Goal: Task Accomplishment & Management: Use online tool/utility

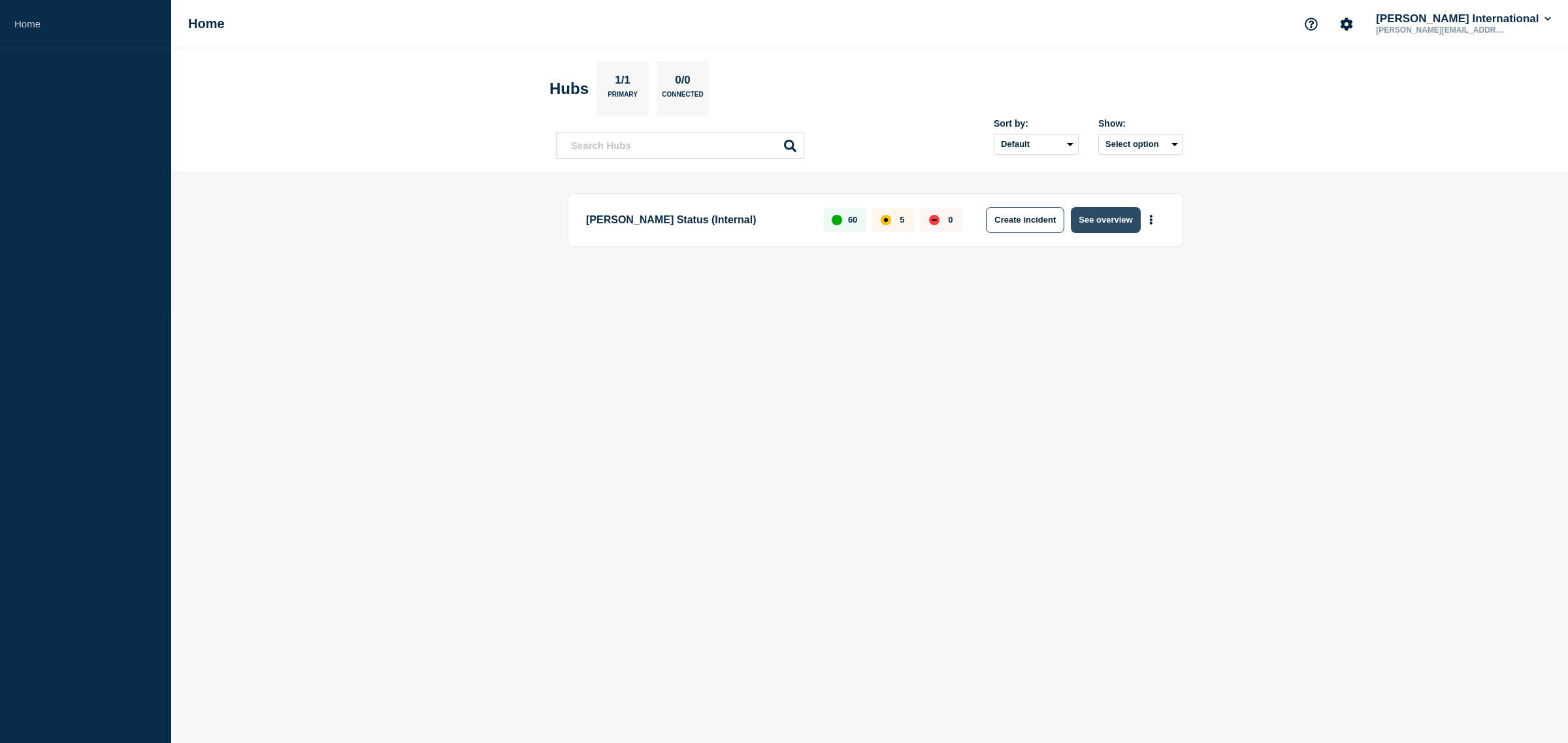
click at [1090, 215] on button "See overview" at bounding box center [1105, 219] width 69 height 27
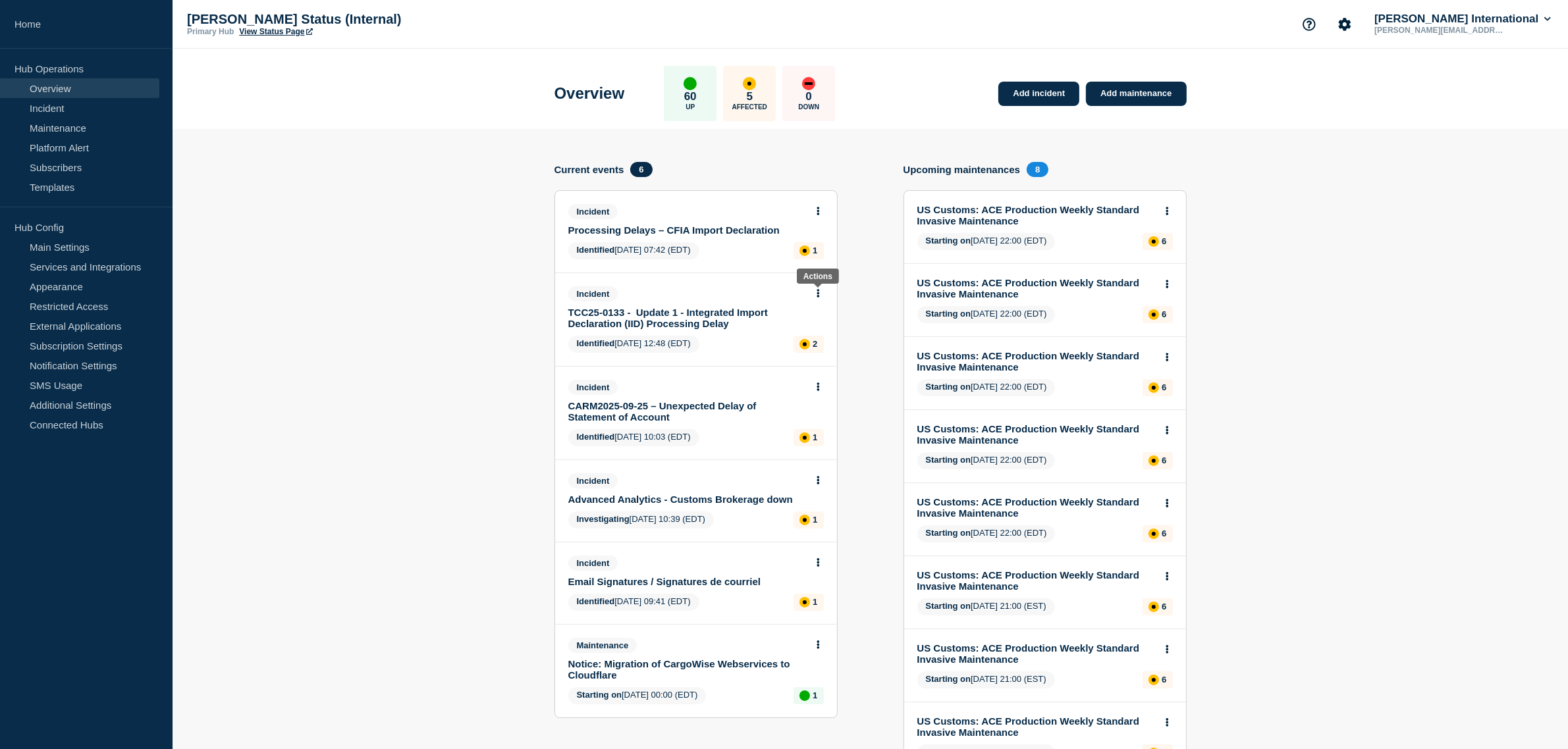
click at [819, 291] on icon at bounding box center [818, 293] width 3 height 9
click at [818, 339] on link "Update incident" at bounding box center [818, 340] width 64 height 11
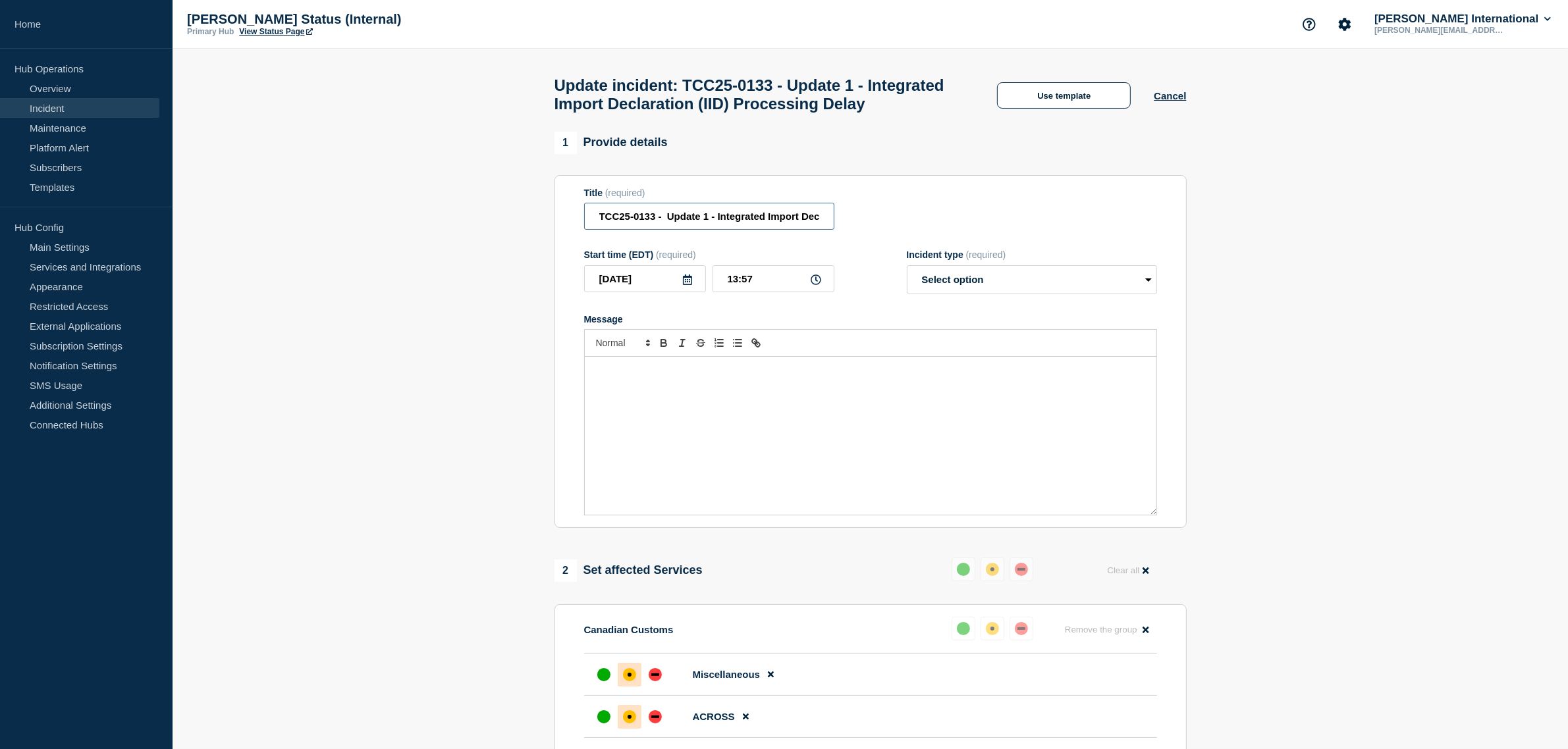
drag, startPoint x: 666, startPoint y: 247, endPoint x: 710, endPoint y: 251, distance: 44.2
click at [710, 230] on input "TCC25-0133 - Update 1 - Integrated Import Declaration (IID) Processing Delay" at bounding box center [710, 215] width 250 height 27
type input "TCC25-0133 -"
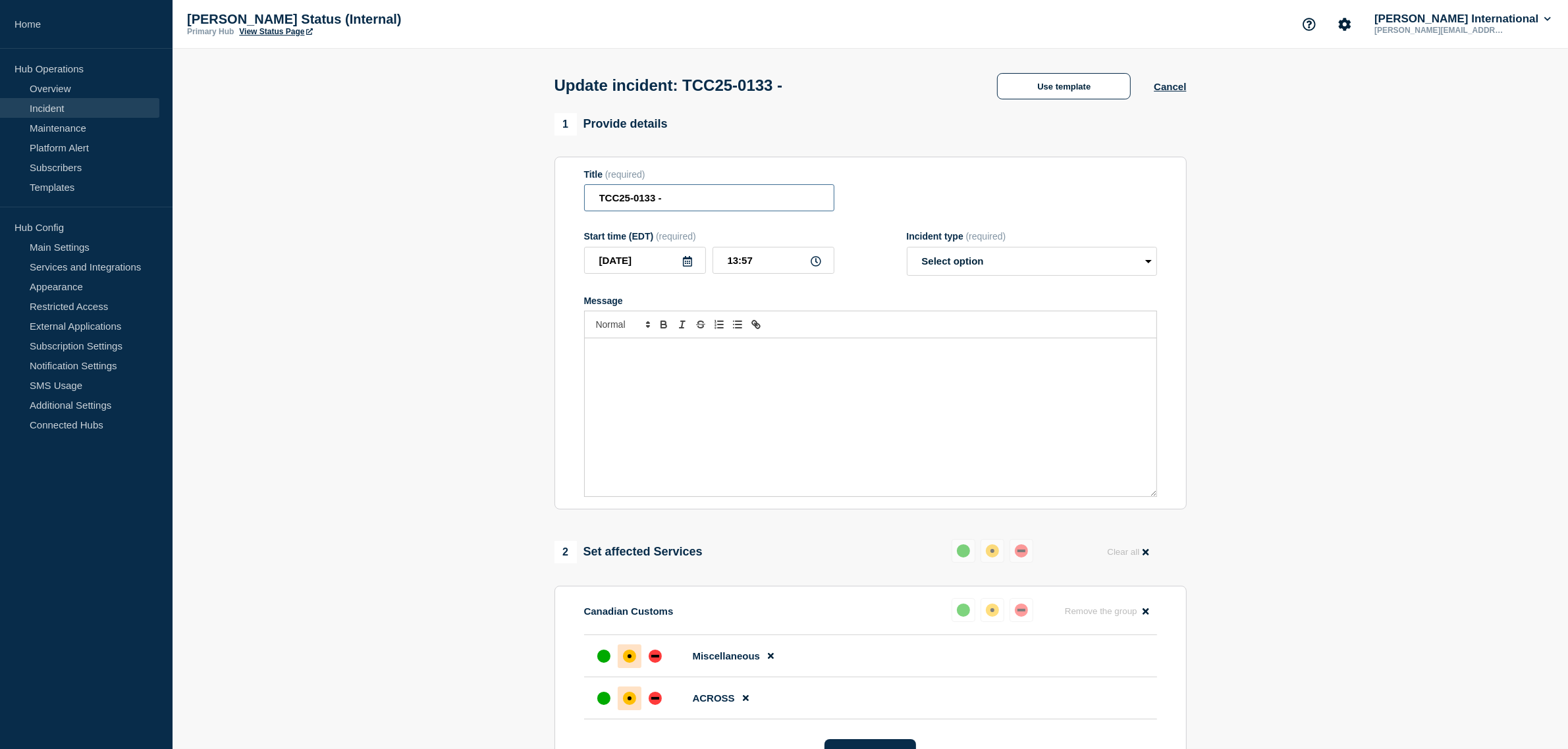
scroll to position [0, 0]
paste input "UPDATE 6 from CBSA ** Please note we have identified the root cause of the issu…"
type input "UPDATE 6 from CBSA ** Please note we have identified the root cause of the issu…"
click at [624, 358] on p "Message" at bounding box center [870, 352] width 552 height 12
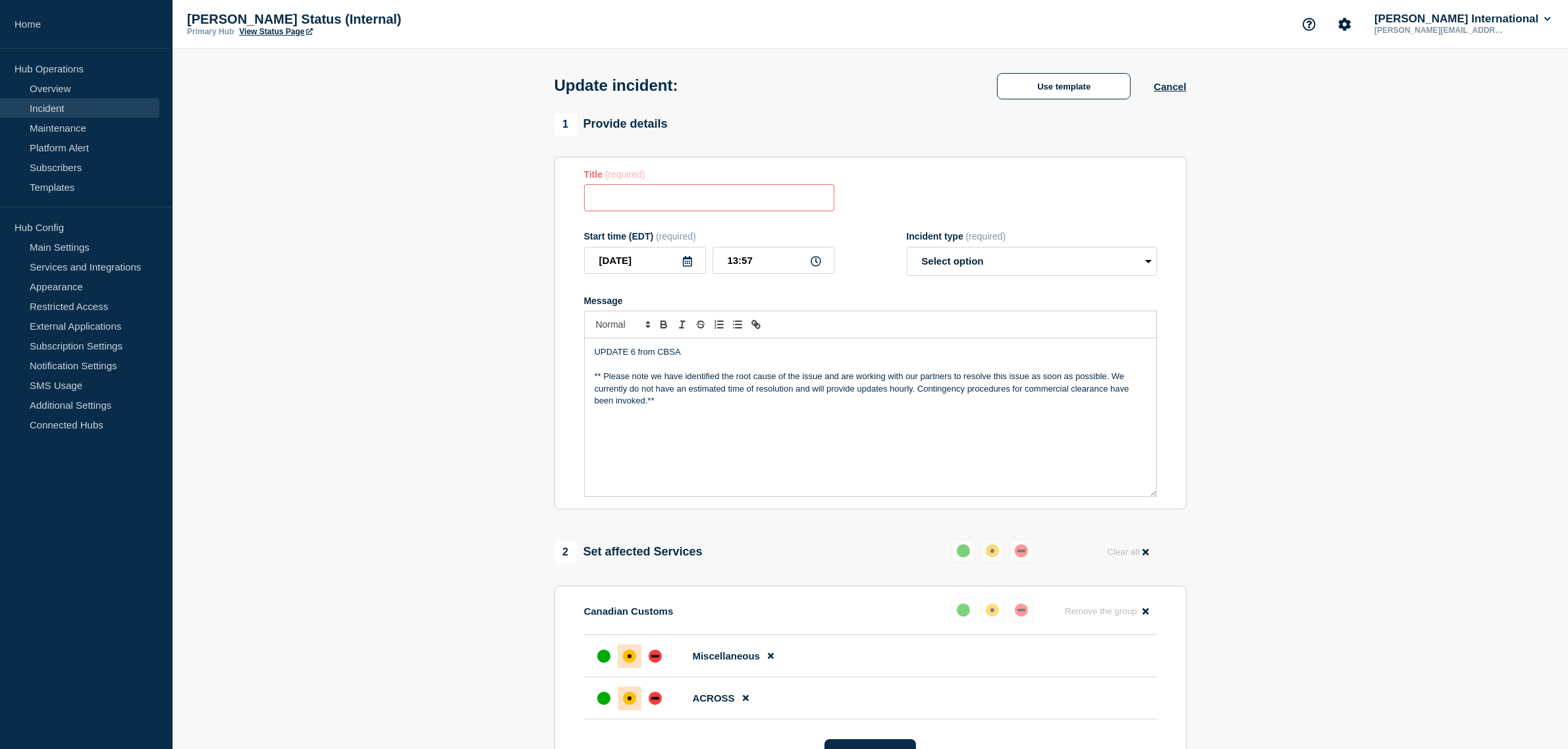
click at [642, 201] on input "Title" at bounding box center [710, 197] width 250 height 27
paste input "Delays in Processing EDI and eManifest Portal Messages"
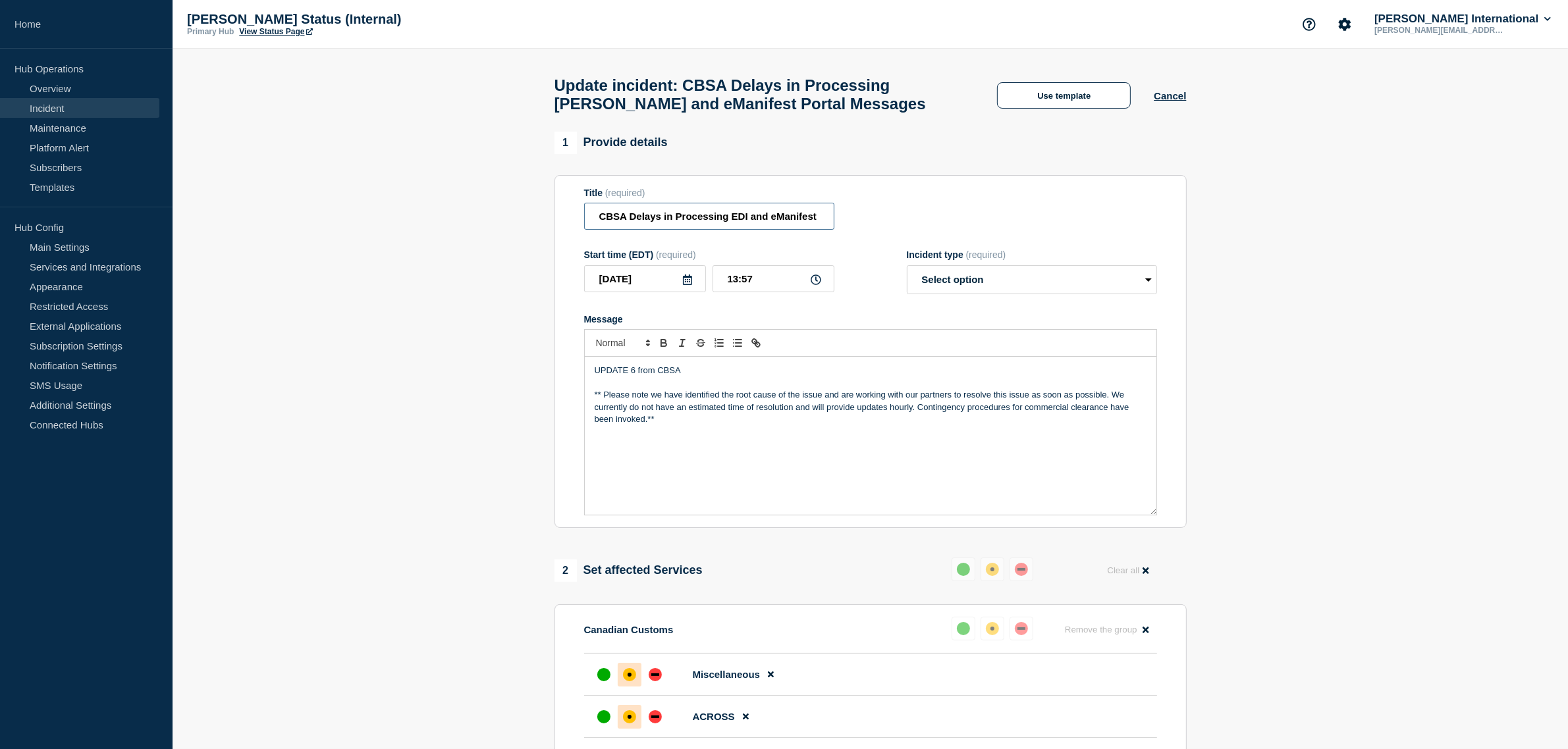
type input "CBSA Delays in Processing EDI and eManifest Portal Messages"
click at [955, 289] on select "Select option Investigating Identified Monitoring Resolved" at bounding box center [1032, 279] width 250 height 29
select select "monitoring"
click at [907, 272] on select "Select option Investigating Identified Monitoring Resolved" at bounding box center [1032, 279] width 250 height 29
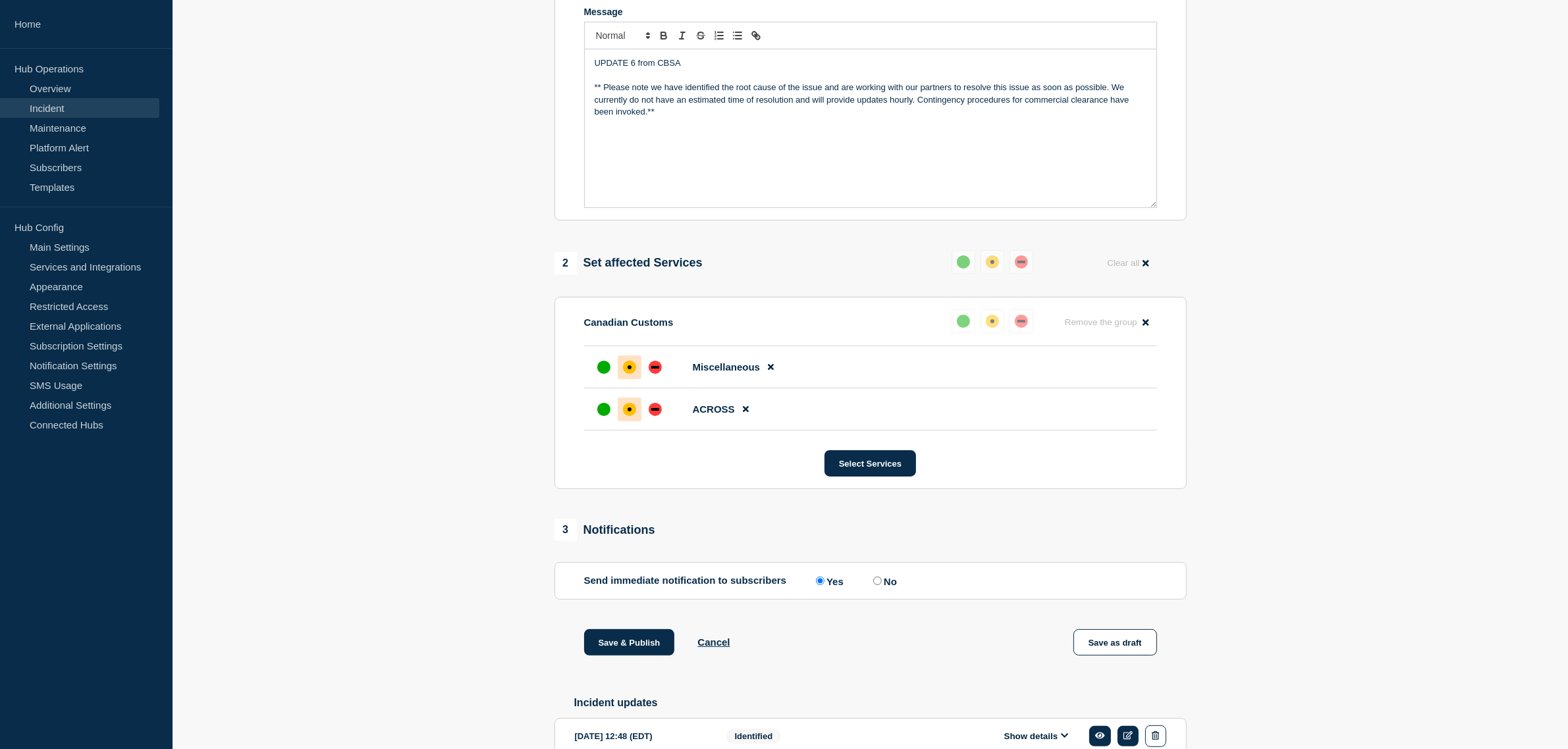
scroll to position [385, 0]
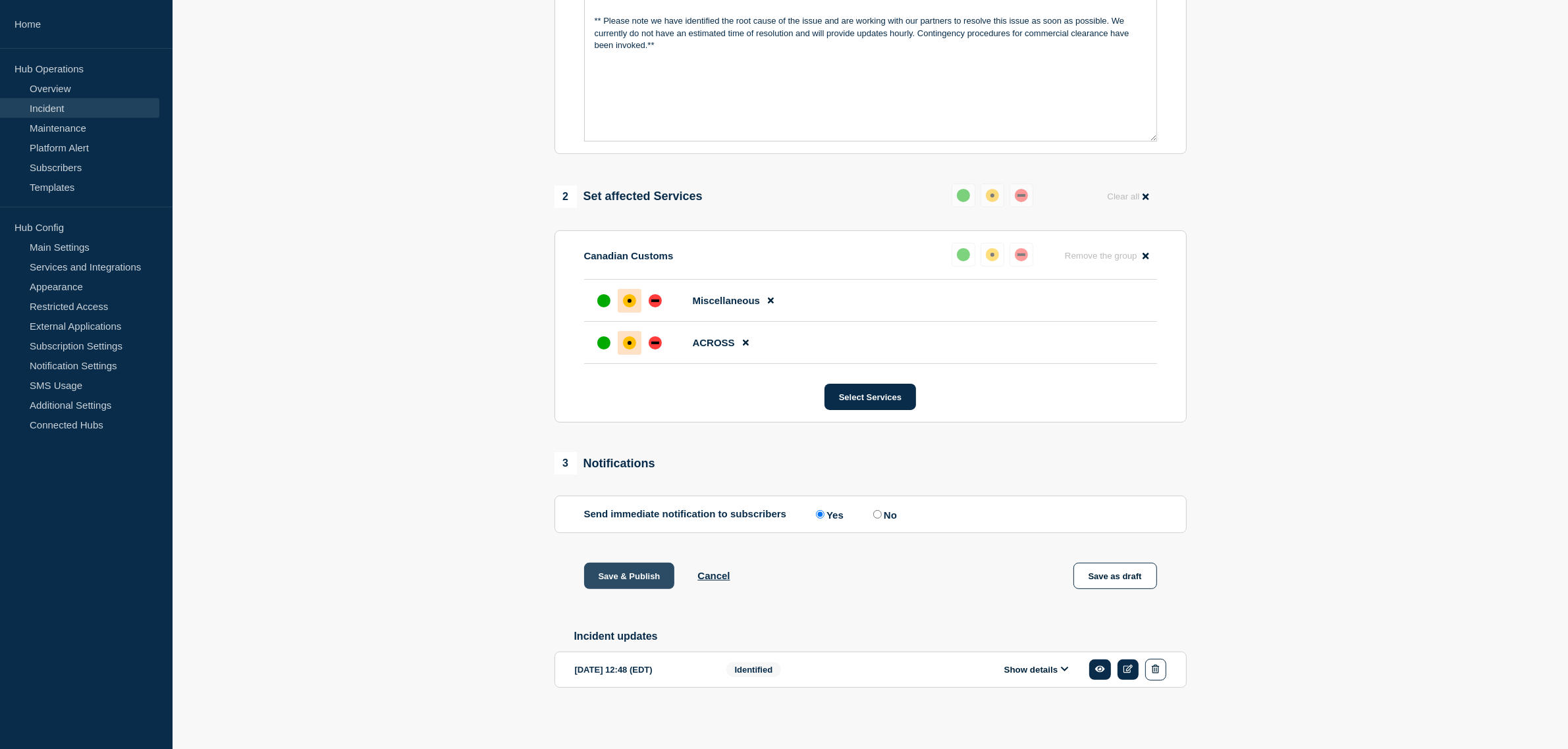
click at [647, 567] on button "Save & Publish" at bounding box center [630, 575] width 91 height 27
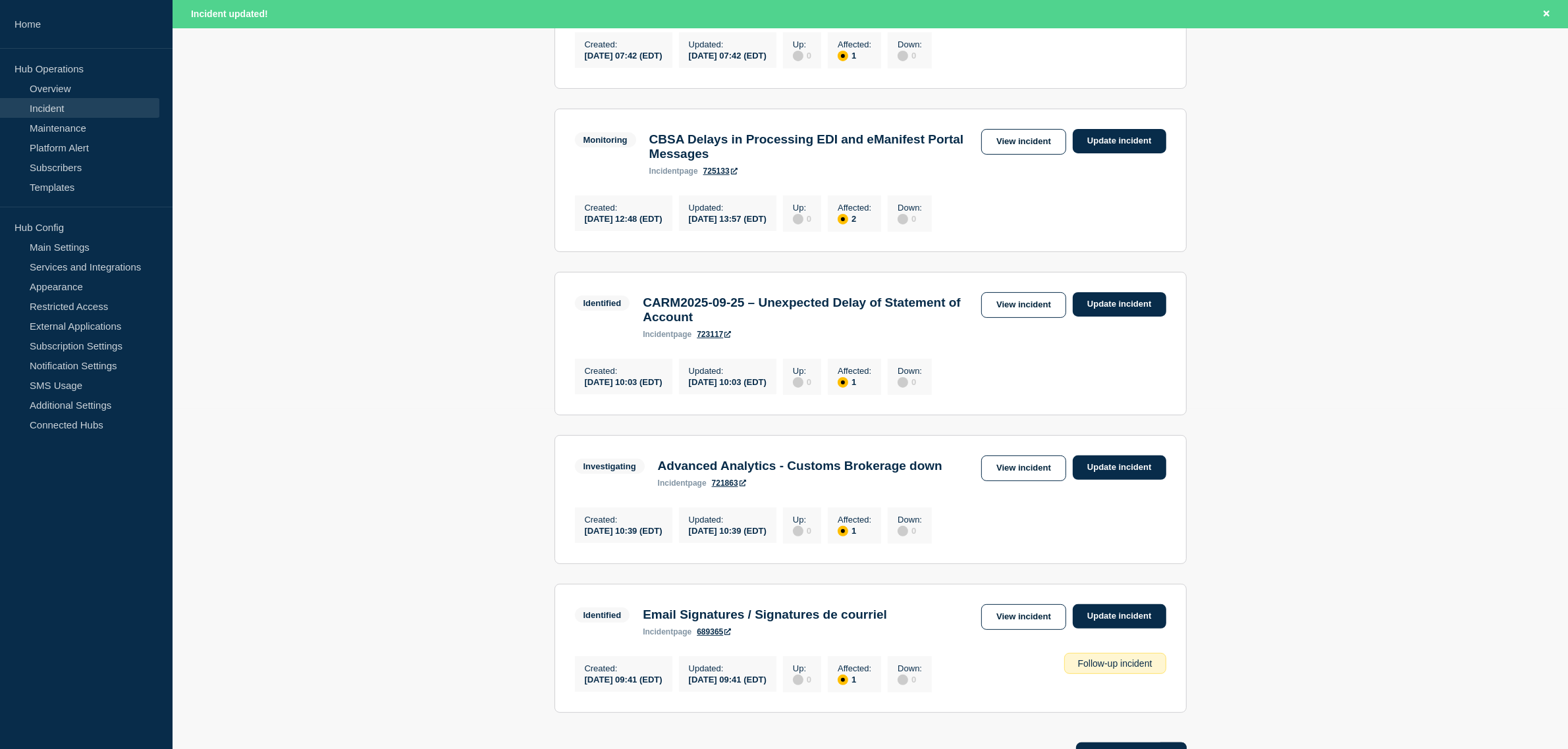
scroll to position [195, 0]
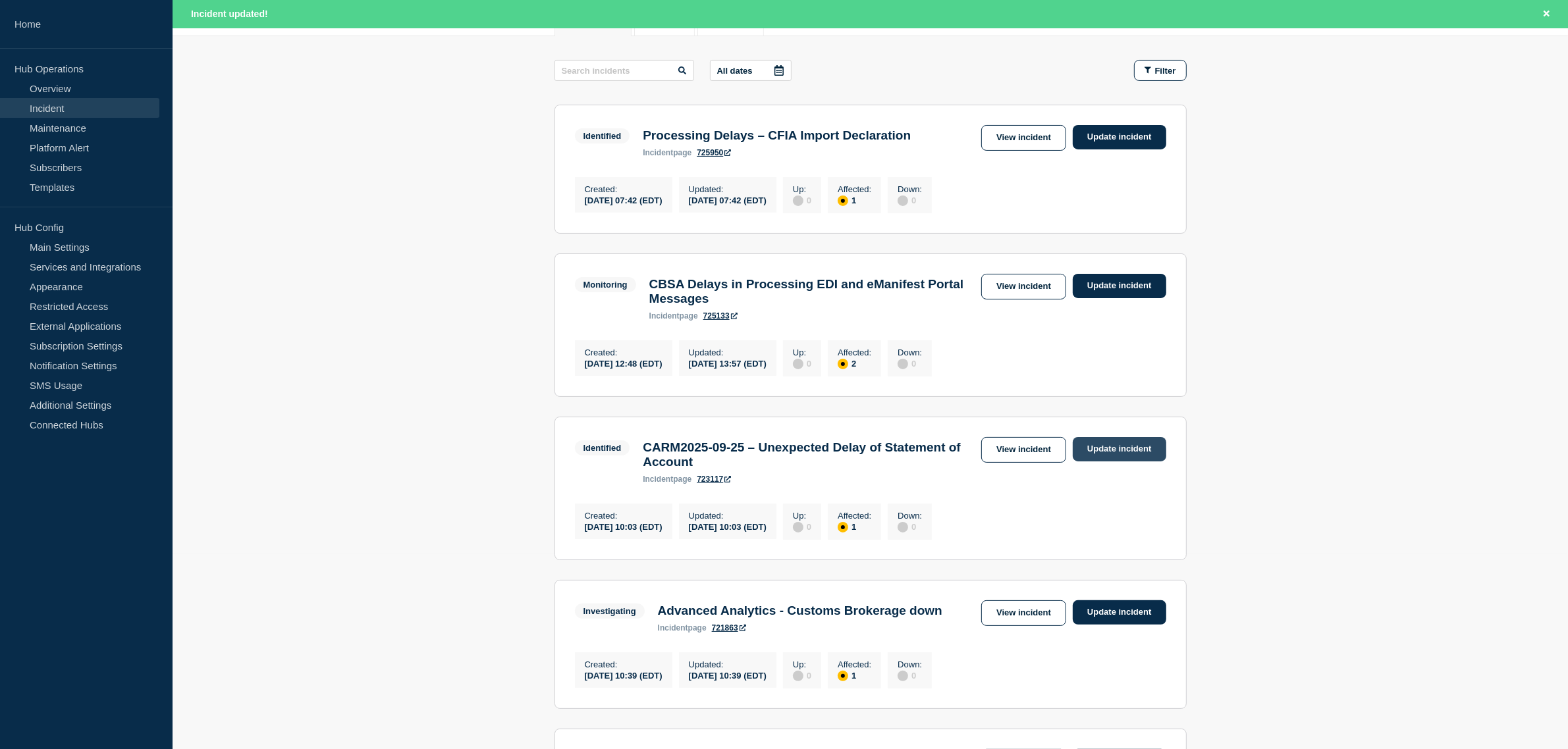
click at [1085, 455] on link "Update incident" at bounding box center [1119, 449] width 93 height 25
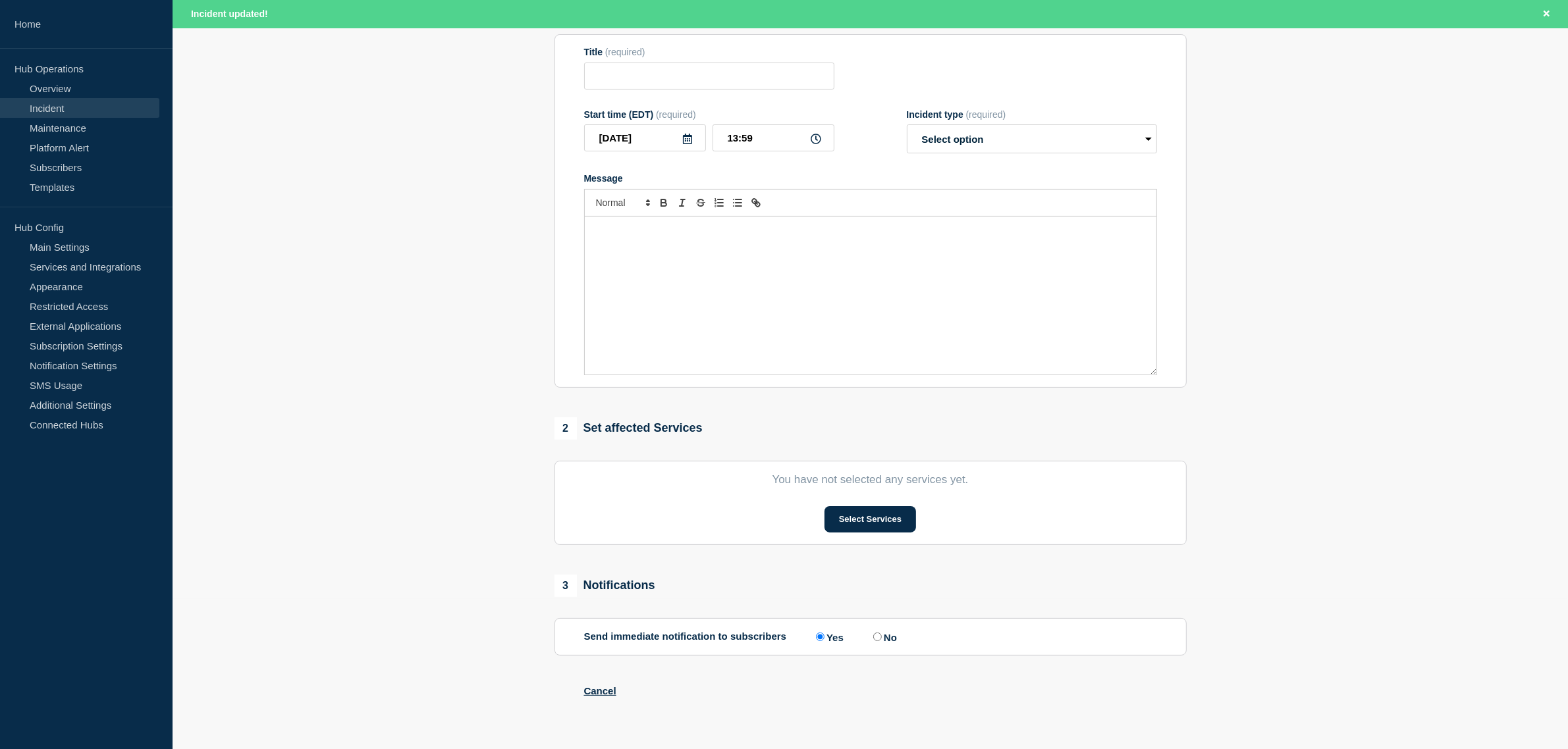
type input "CARM2025-09-25 – Unexpected Delay of Statement of Account"
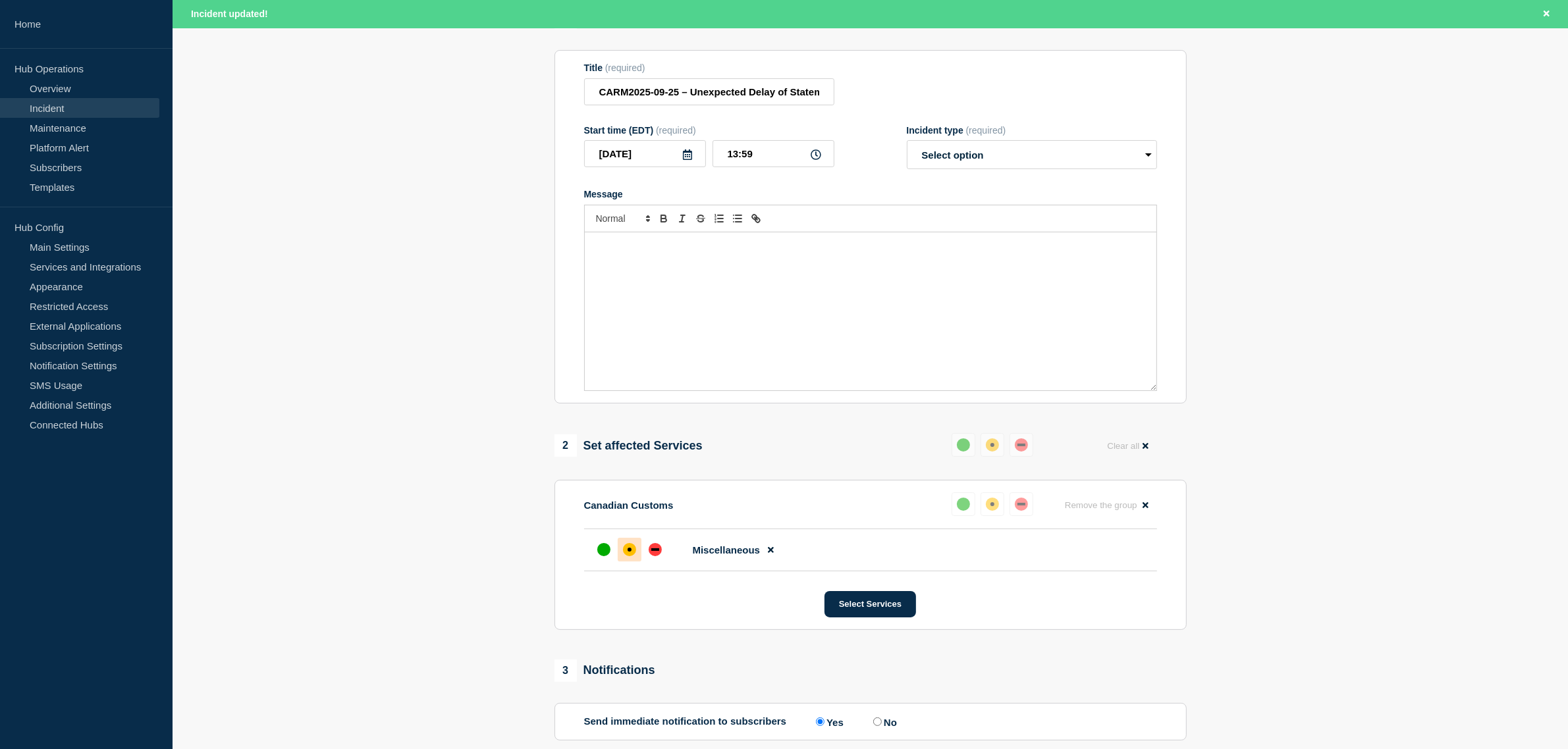
scroll to position [195, 0]
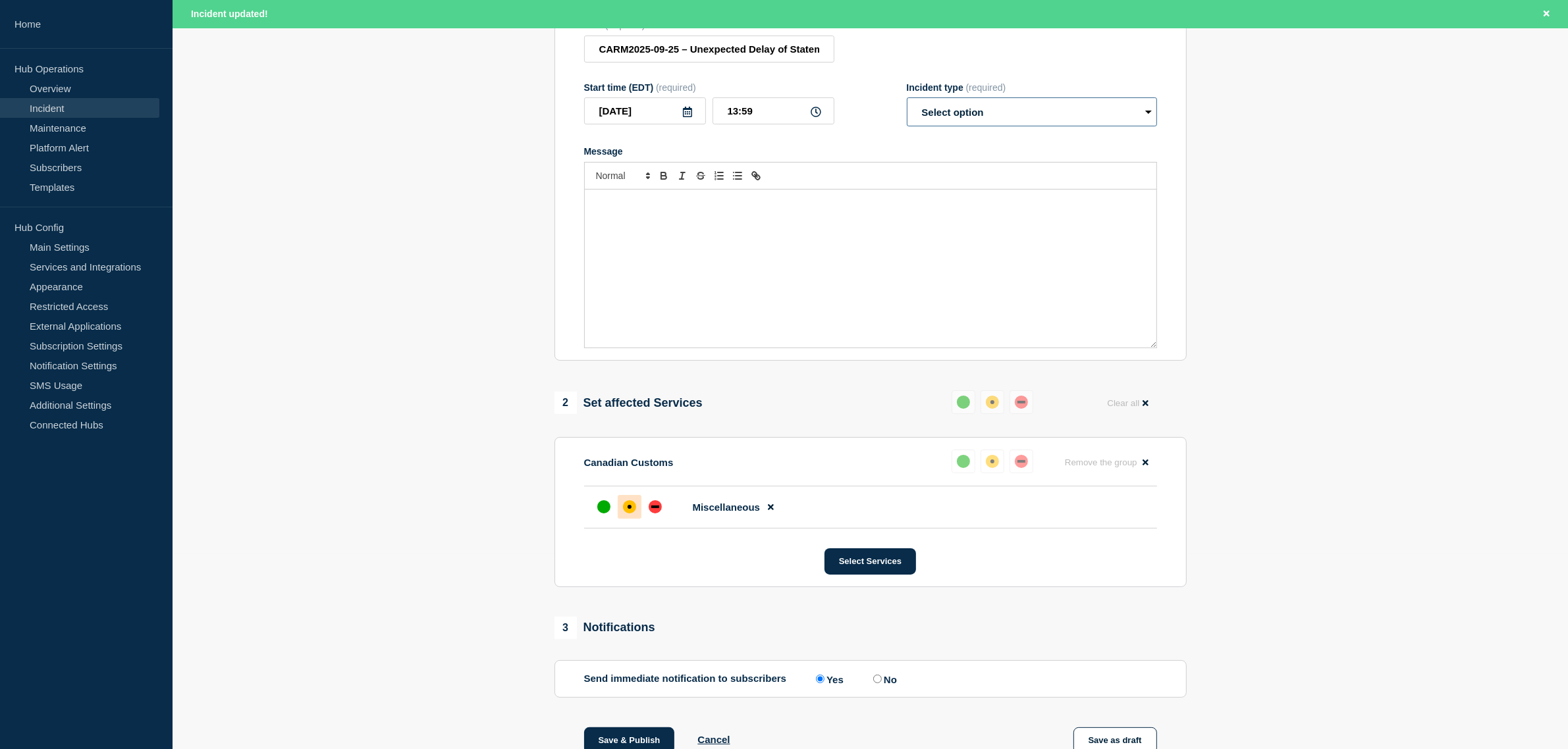
click at [985, 120] on select "Select option Investigating Identified Monitoring Resolved" at bounding box center [1032, 111] width 250 height 29
select select "resolved"
click at [907, 126] on select "Select option Investigating Identified Monitoring Resolved" at bounding box center [1032, 111] width 250 height 29
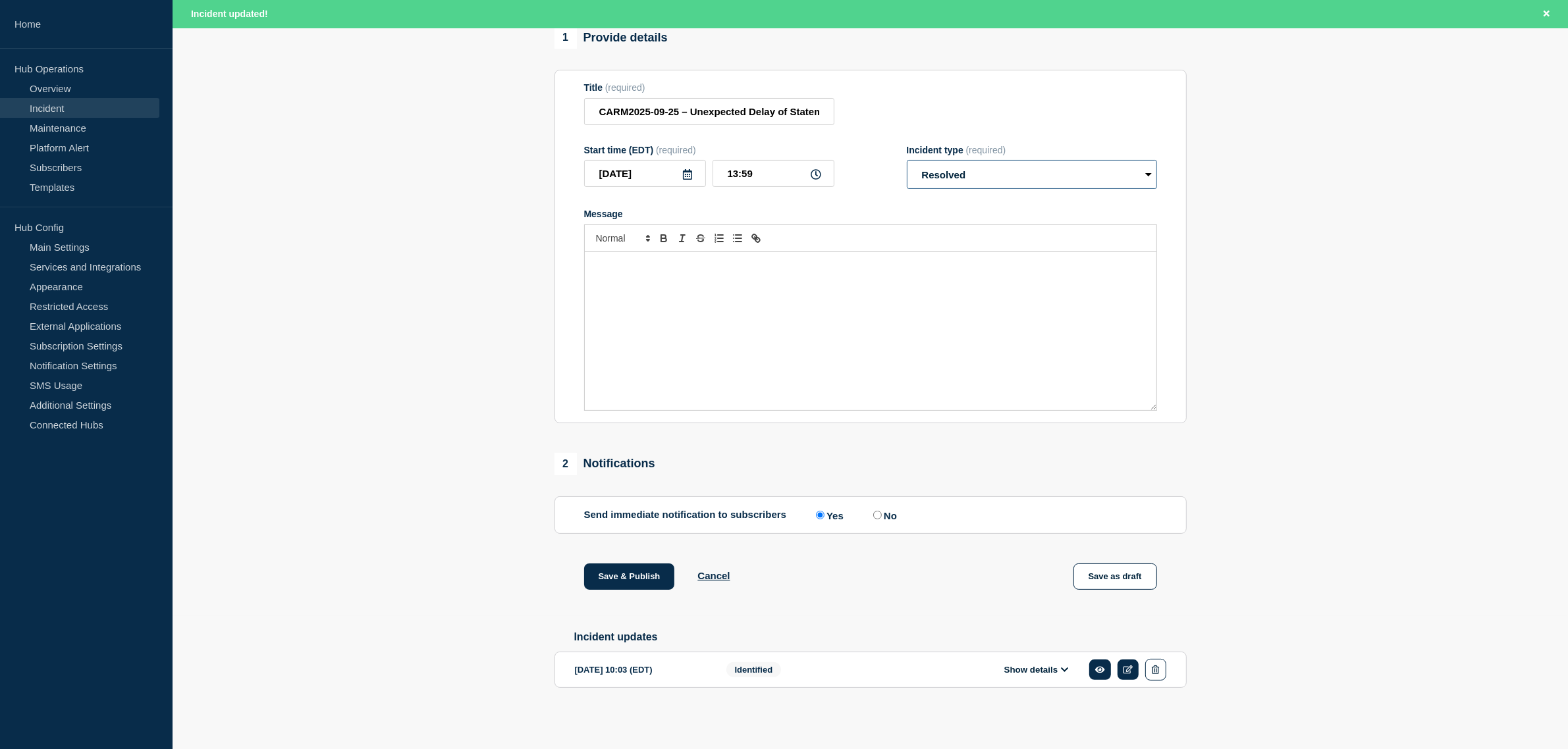
scroll to position [143, 0]
click at [876, 511] on input "No" at bounding box center [877, 515] width 9 height 9
radio input "true"
radio input "false"
click at [607, 577] on button "Save & Publish" at bounding box center [630, 576] width 91 height 27
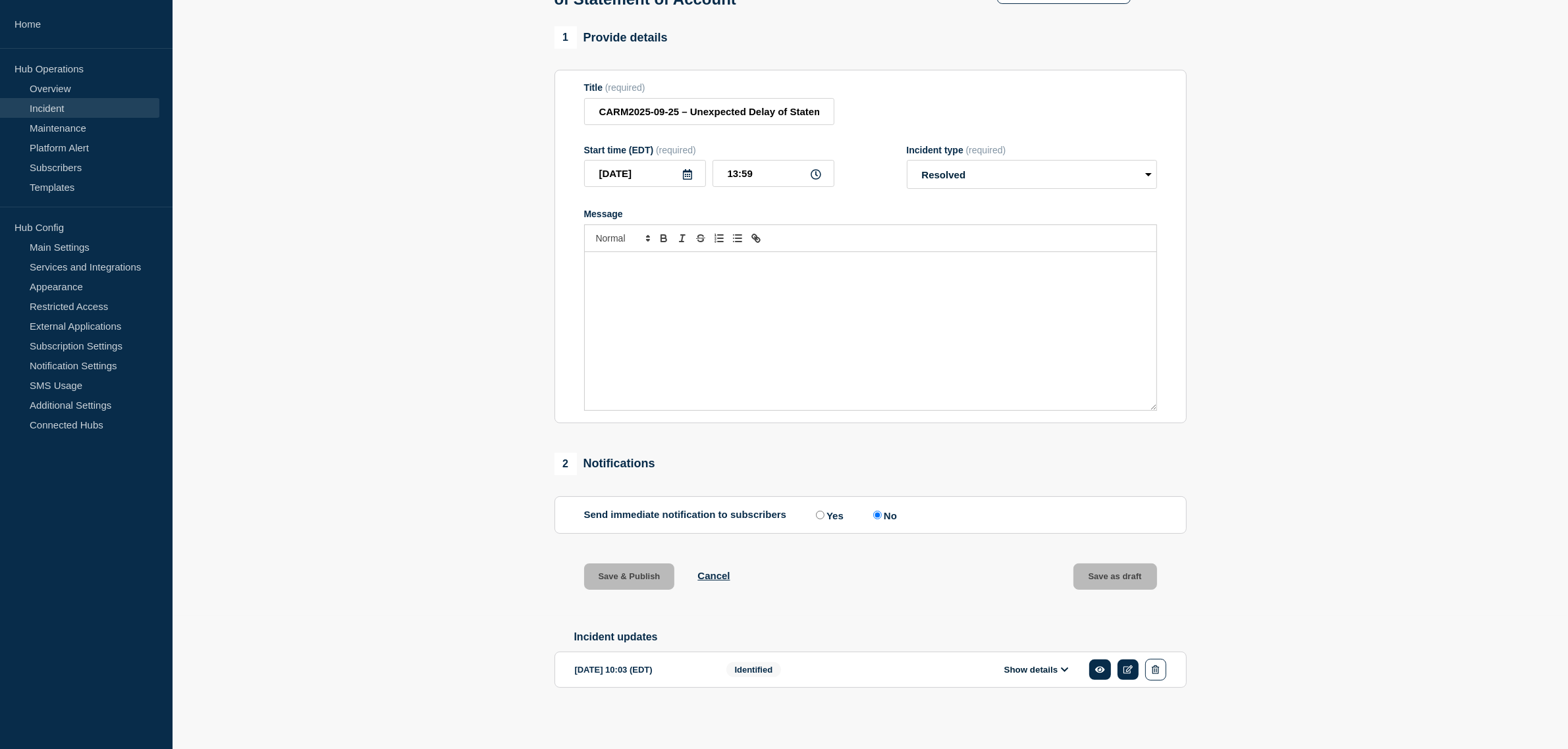
scroll to position [115, 0]
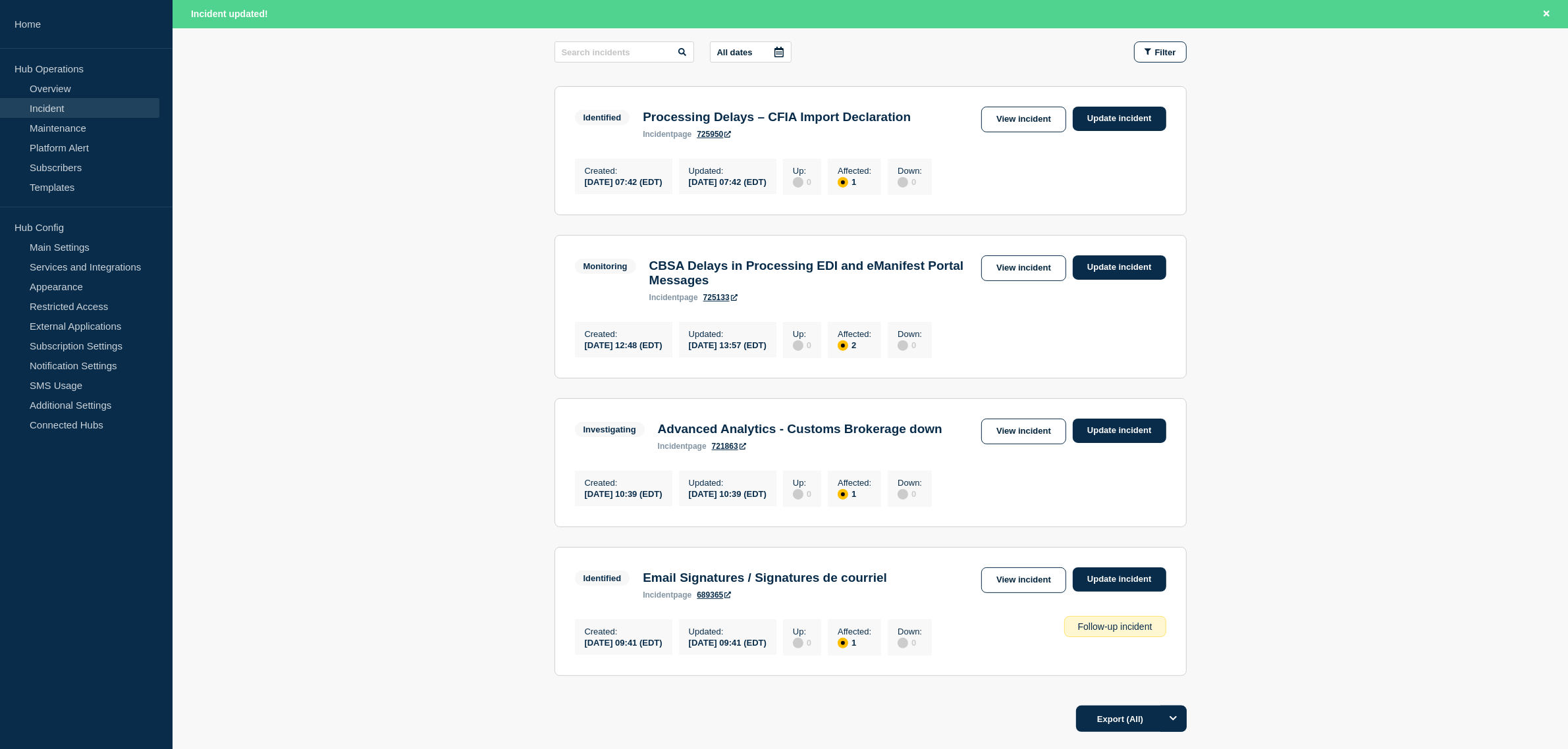
scroll to position [247, 0]
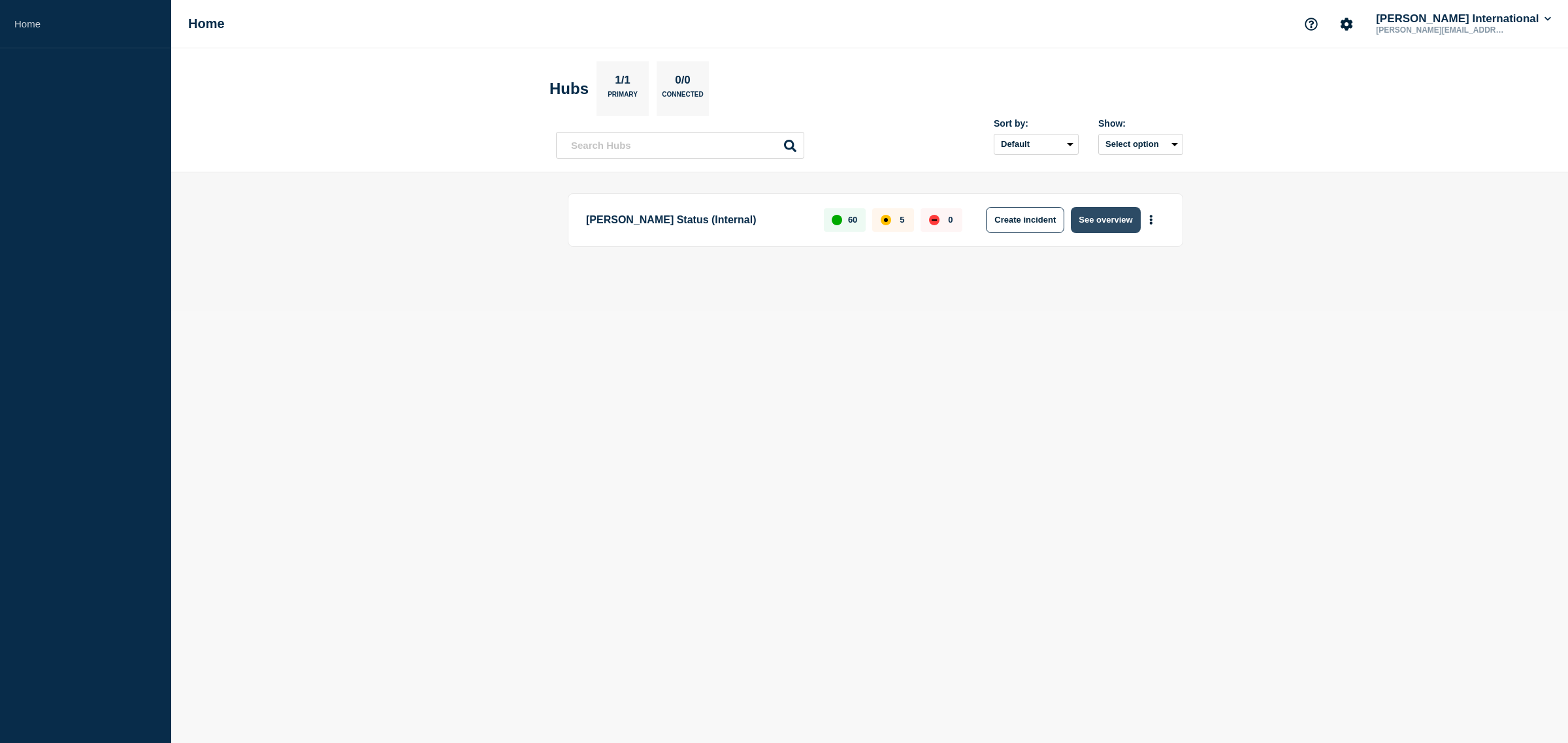
click at [1090, 216] on button "See overview" at bounding box center [1105, 219] width 69 height 27
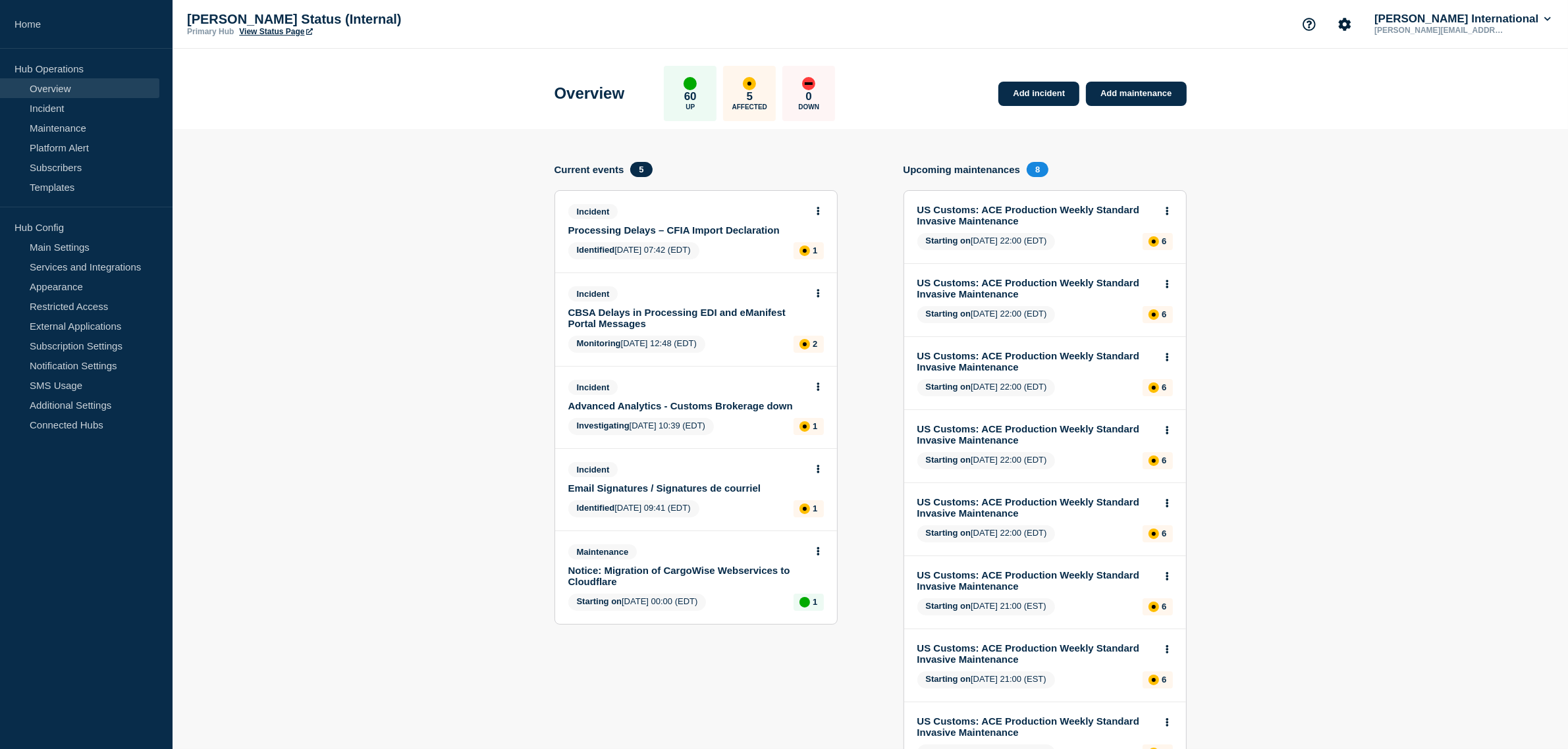
click at [821, 208] on button at bounding box center [818, 211] width 11 height 11
click at [799, 240] on link "View incident" at bounding box center [813, 241] width 54 height 11
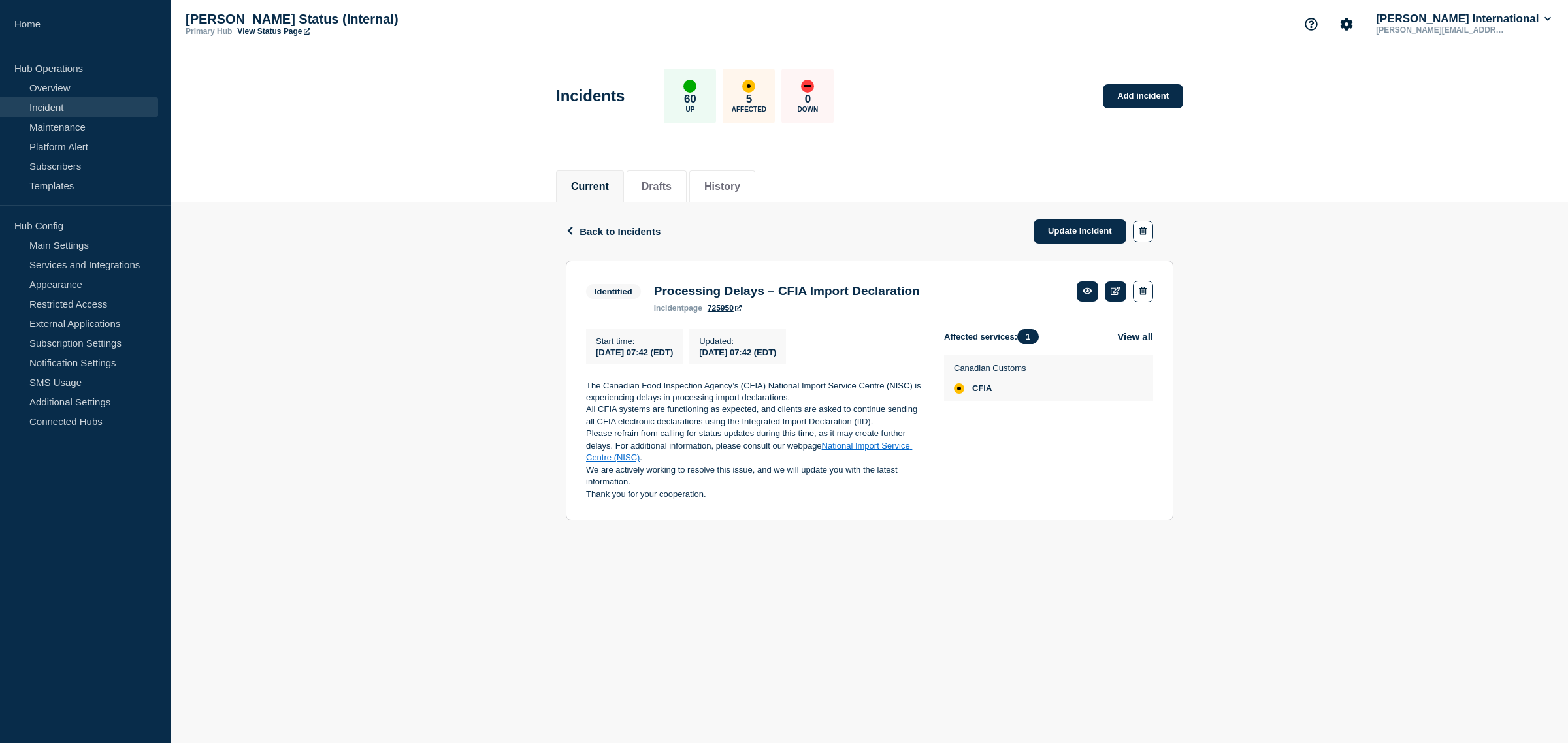
click at [873, 238] on div "Back Back to Incidents Update incident" at bounding box center [869, 231] width 607 height 58
click at [604, 237] on div "Back Back to Incidents Update incident" at bounding box center [869, 231] width 607 height 58
click at [604, 232] on span "Back to Incidents" at bounding box center [620, 231] width 81 height 11
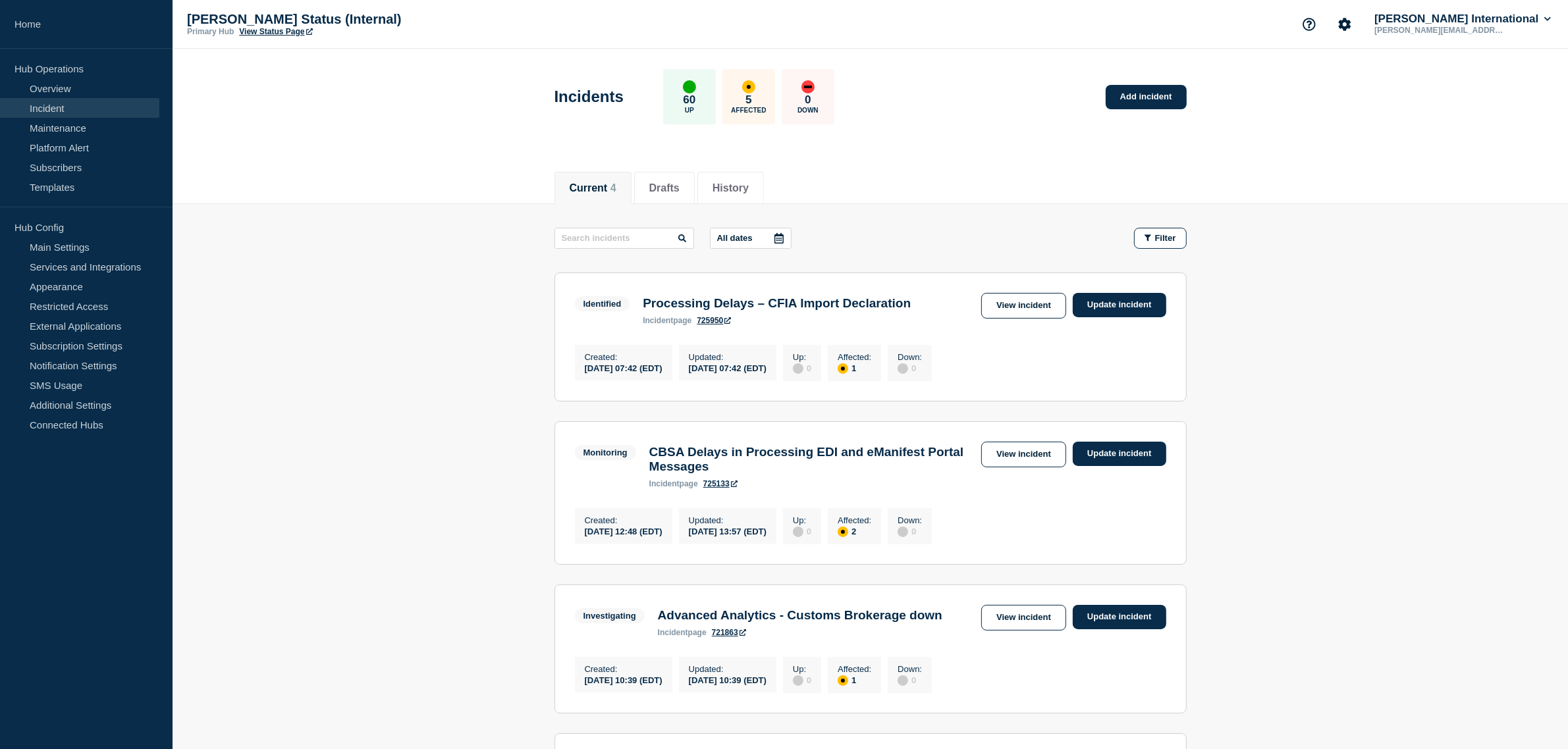
click at [1109, 444] on section "Monitoring CBSA Delays in Processing EDI and eManifest Portal Messages incident…" at bounding box center [870, 493] width 632 height 144
click at [1105, 457] on link "Update incident" at bounding box center [1119, 453] width 93 height 25
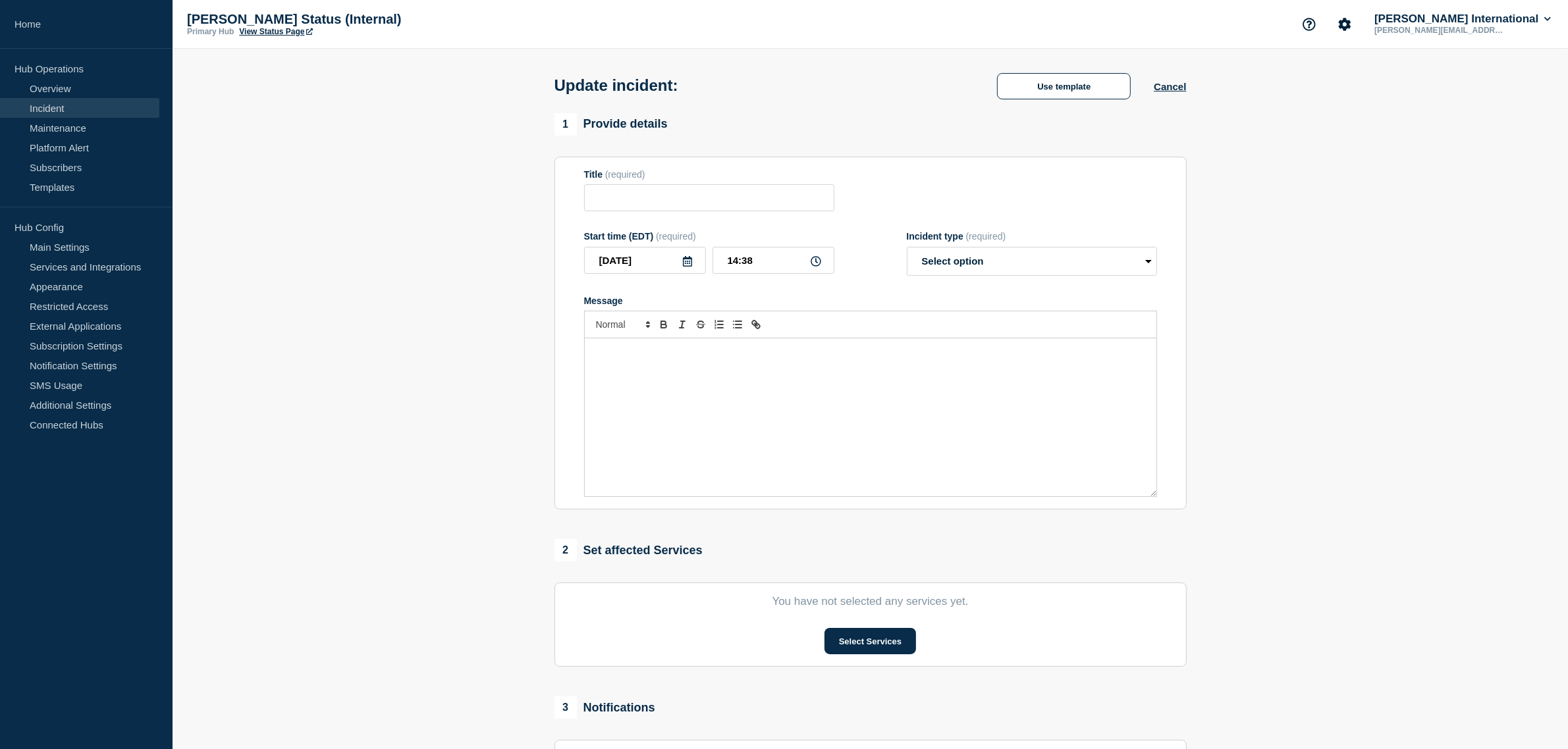
type input "CBSA Delays in Processing EDI and eManifest Portal Messages"
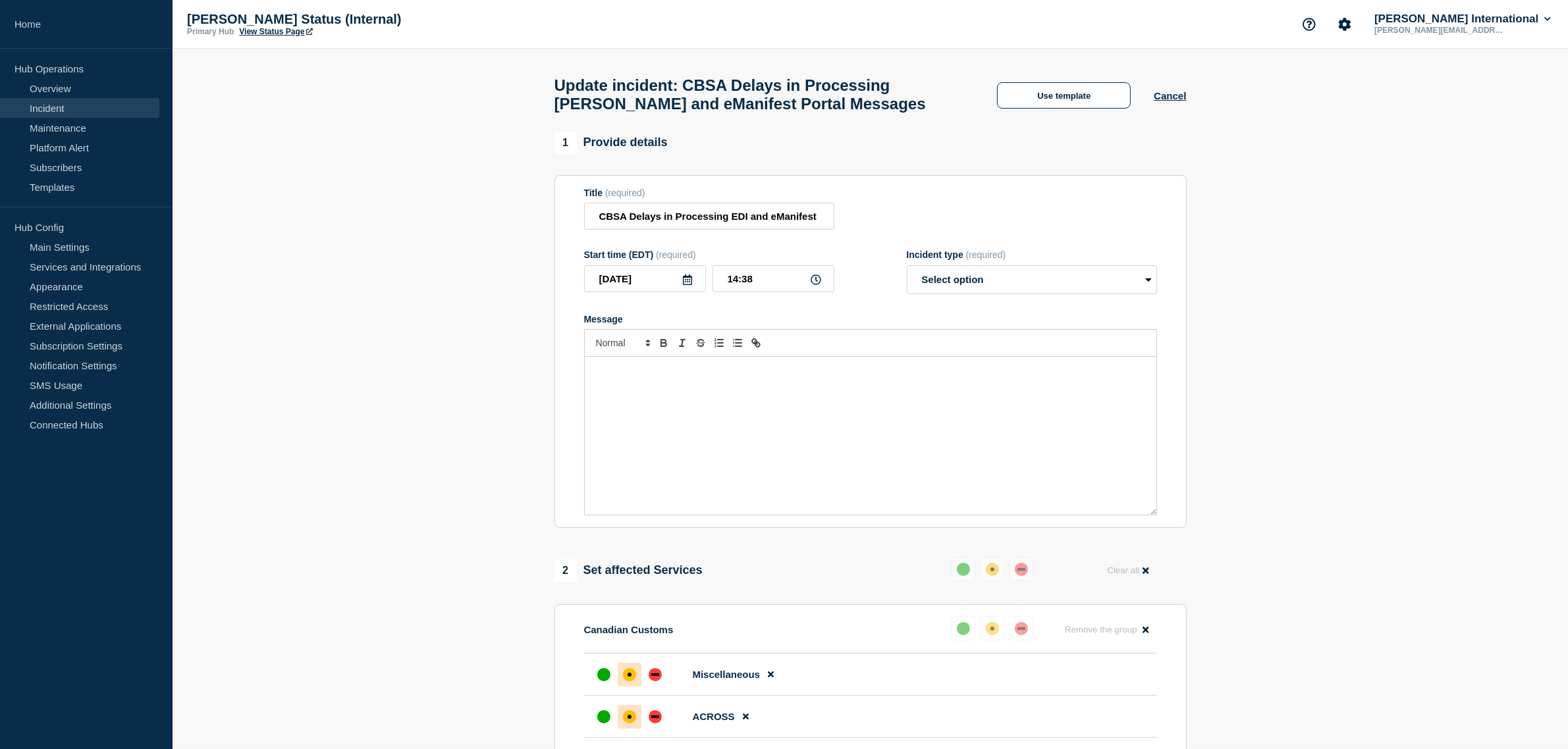
click at [670, 372] on p "Message" at bounding box center [870, 371] width 552 height 12
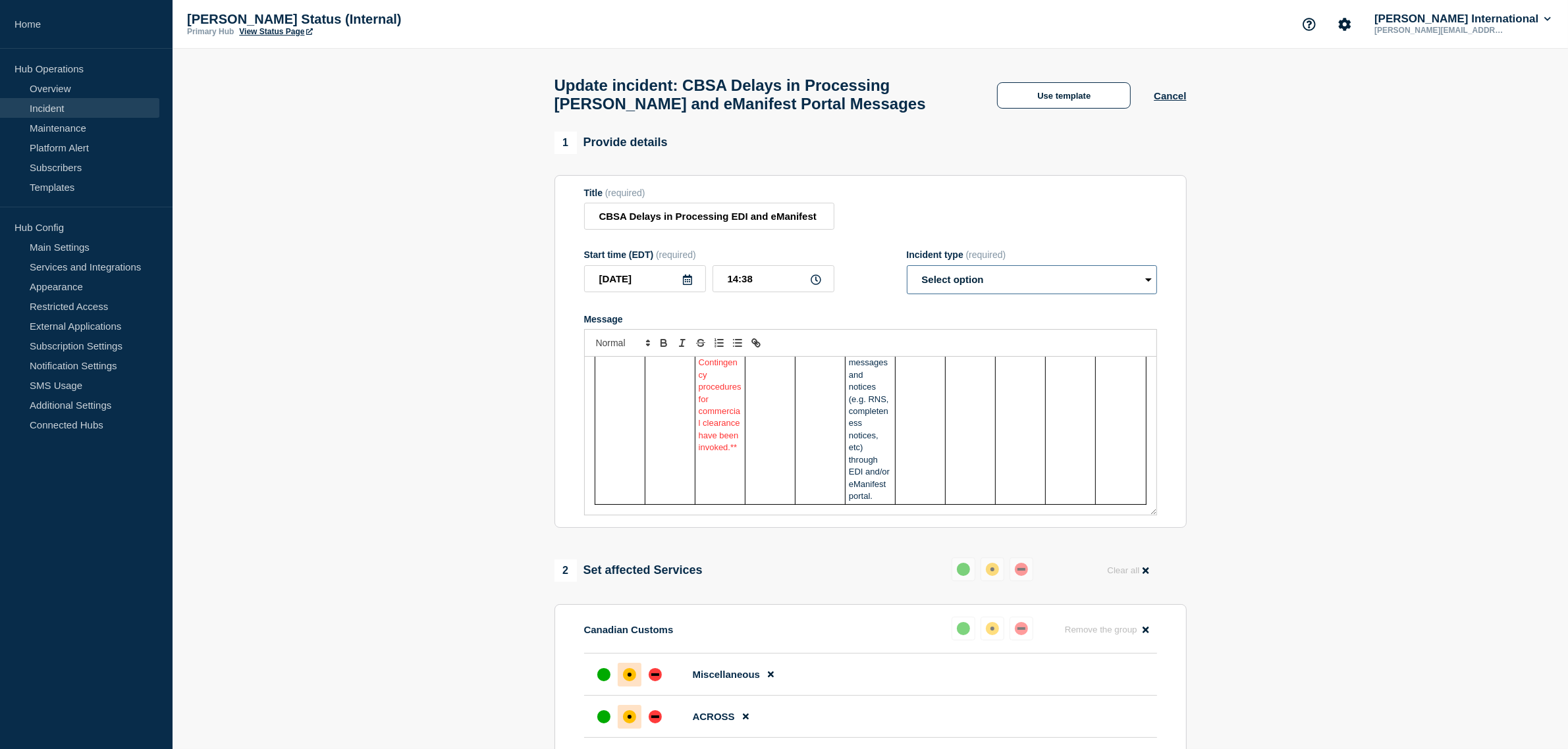
click at [997, 284] on select "Select option Investigating Identified Monitoring Resolved" at bounding box center [1032, 279] width 250 height 29
select select "monitoring"
click at [907, 272] on select "Select option Investigating Identified Monitoring Resolved" at bounding box center [1032, 279] width 250 height 29
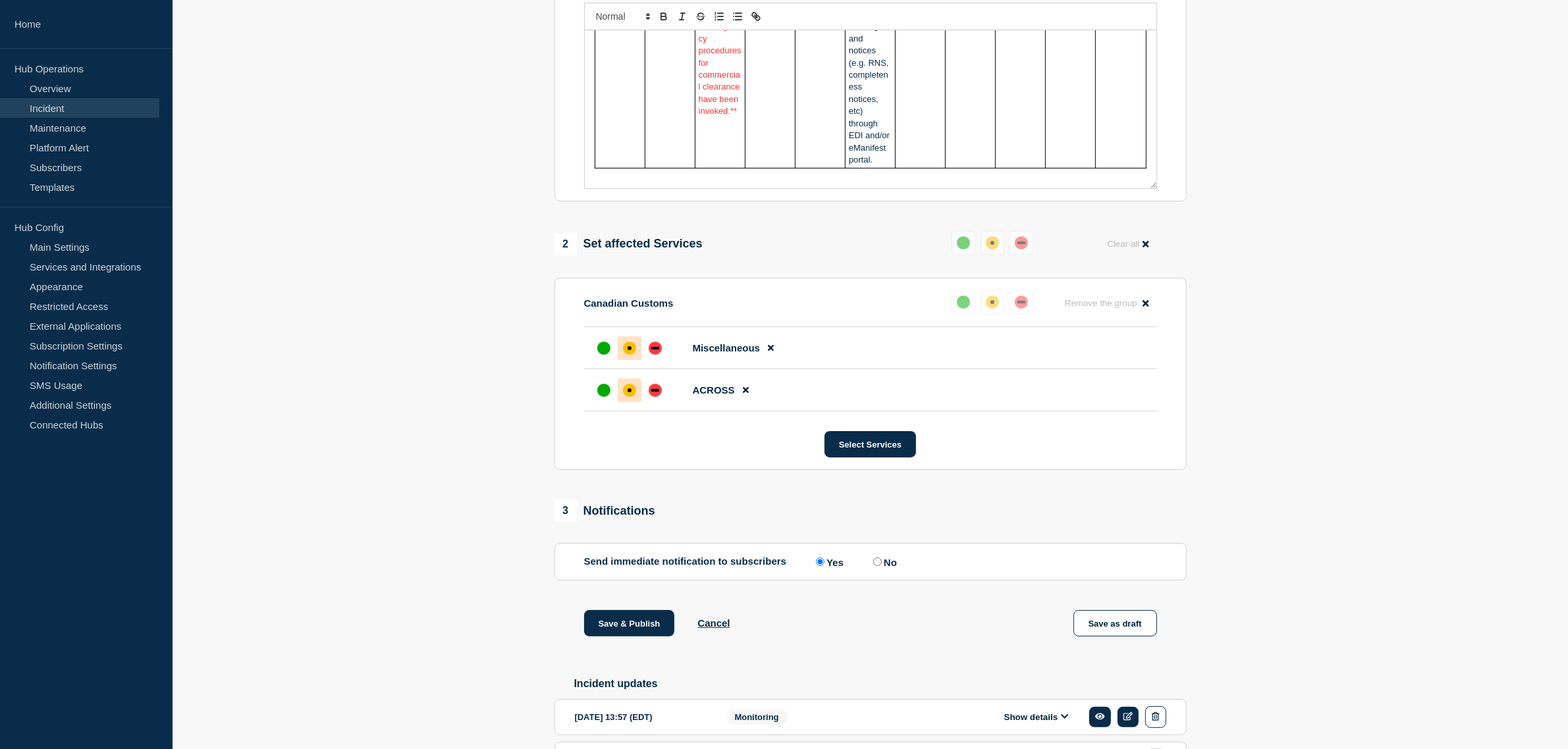
scroll to position [427, 0]
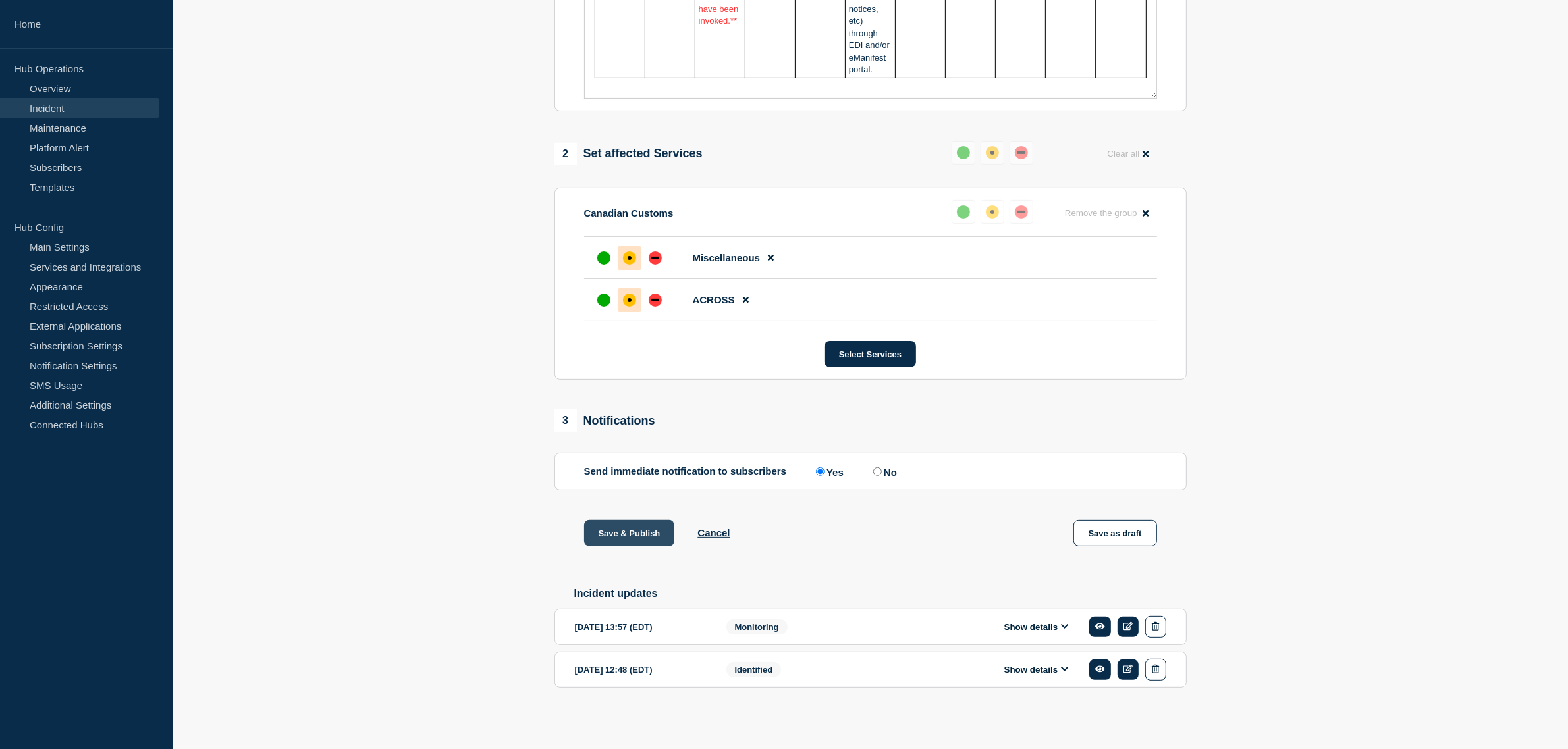
click at [647, 529] on button "Save & Publish" at bounding box center [630, 533] width 91 height 27
